Goal: Check status: Check status

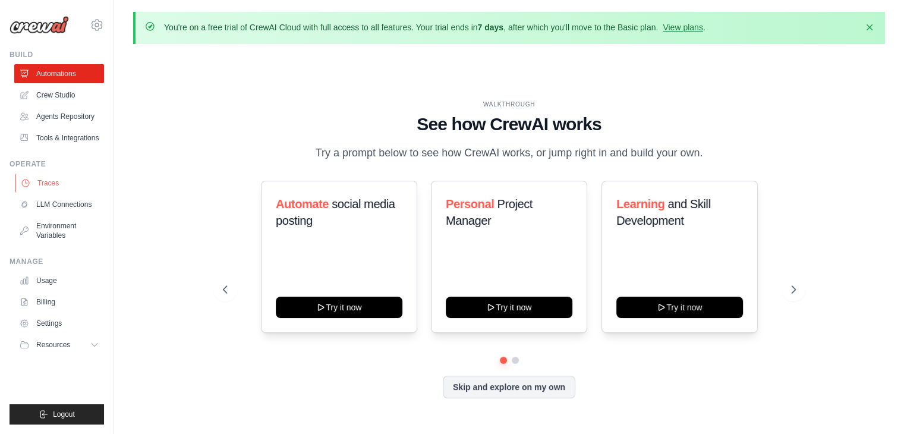
click at [57, 183] on link "Traces" at bounding box center [60, 182] width 90 height 19
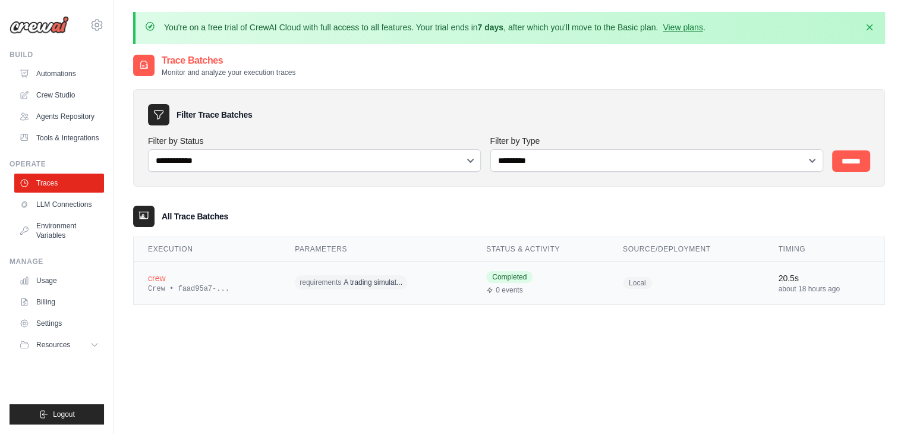
click at [310, 283] on span "requirements" at bounding box center [320, 282] width 42 height 10
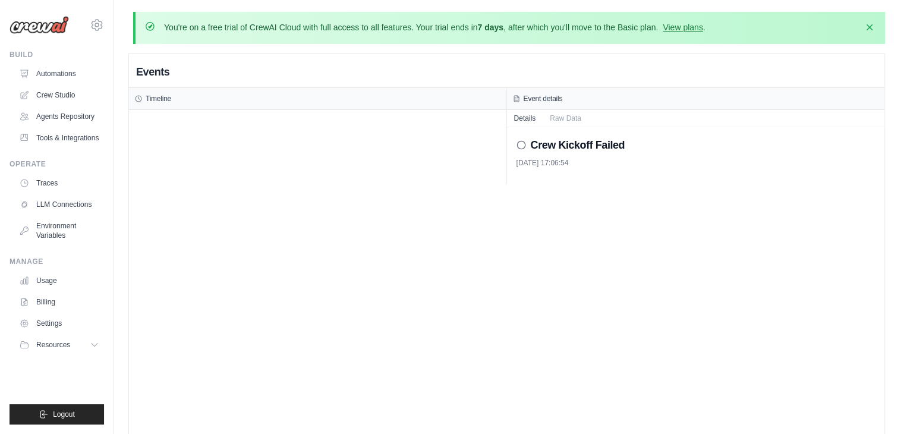
click at [517, 149] on icon at bounding box center [521, 145] width 10 height 10
click at [522, 143] on icon at bounding box center [521, 145] width 10 height 10
click at [100, 22] on icon at bounding box center [96, 25] width 11 height 10
click at [869, 24] on icon "button" at bounding box center [869, 27] width 12 height 12
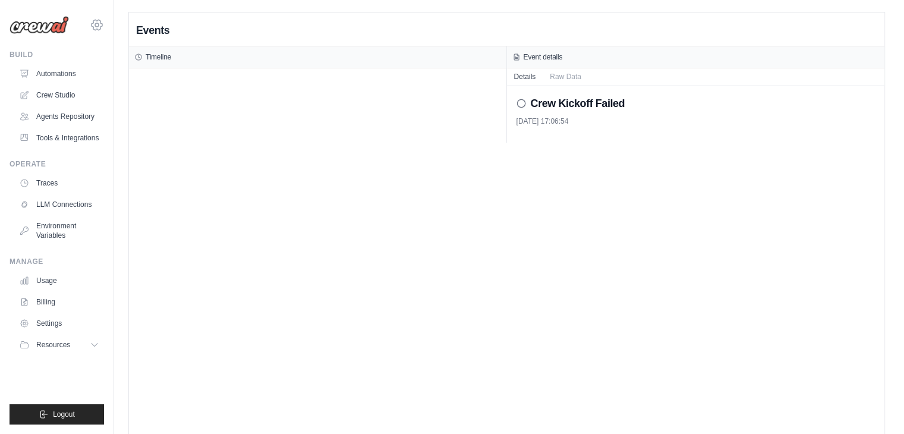
click at [99, 26] on icon at bounding box center [97, 25] width 4 height 4
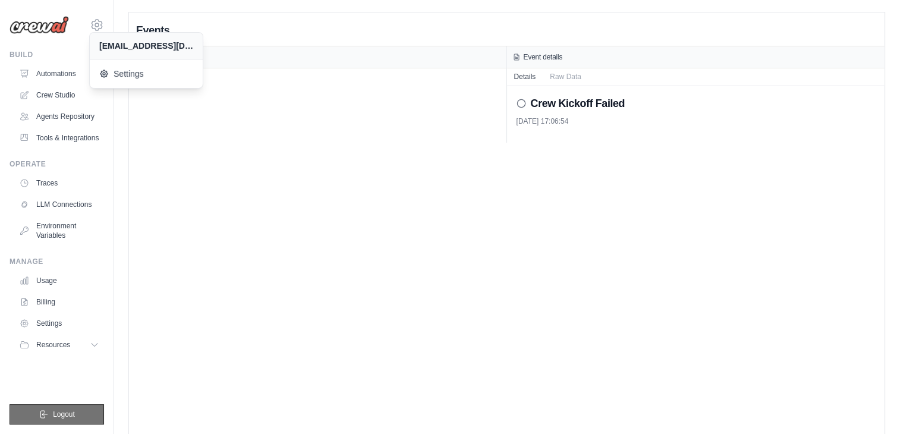
click at [64, 414] on span "Logout" at bounding box center [64, 414] width 22 height 10
